Goal: Navigation & Orientation: Find specific page/section

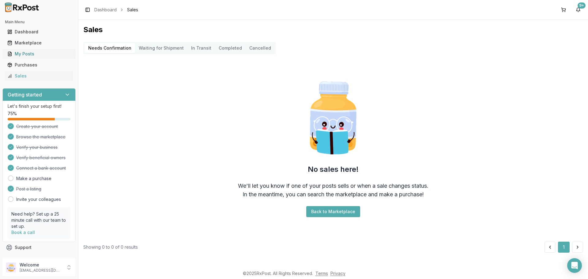
click at [37, 52] on div "My Posts" at bounding box center [38, 54] width 63 height 6
